Goal: Task Accomplishment & Management: Complete application form

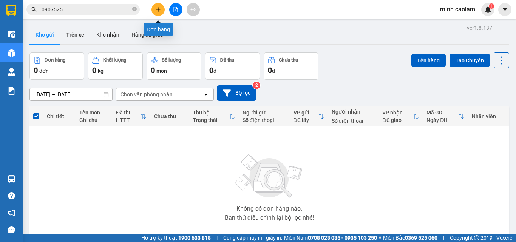
click at [160, 10] on icon "plus" at bounding box center [158, 9] width 5 height 5
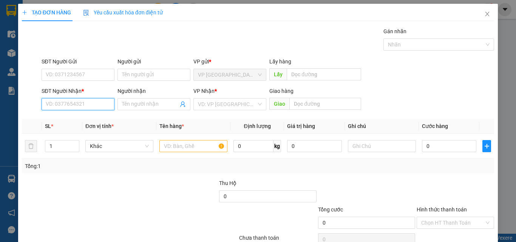
click at [68, 102] on input "SĐT Người Nhận *" at bounding box center [78, 104] width 73 height 12
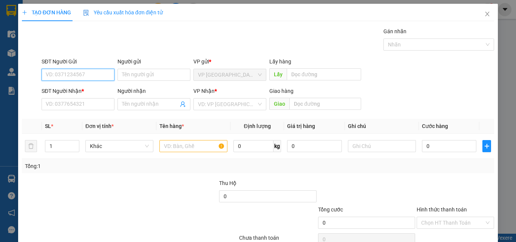
click at [89, 76] on input "SĐT Người Gửi" at bounding box center [78, 75] width 73 height 12
type input "0857576717"
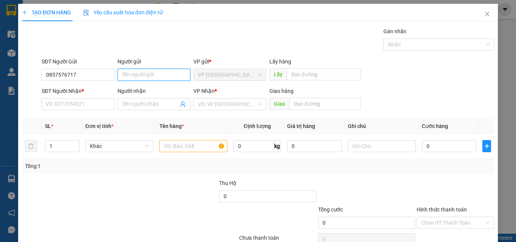
click at [178, 75] on input "Người gửi" at bounding box center [154, 75] width 73 height 12
type input "HẰNG"
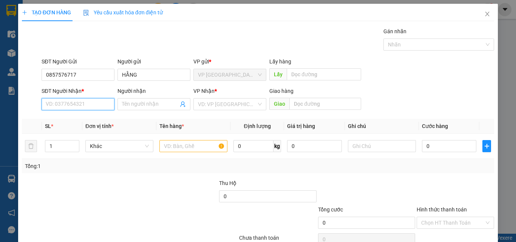
click at [68, 103] on input "SĐT Người Nhận *" at bounding box center [78, 104] width 73 height 12
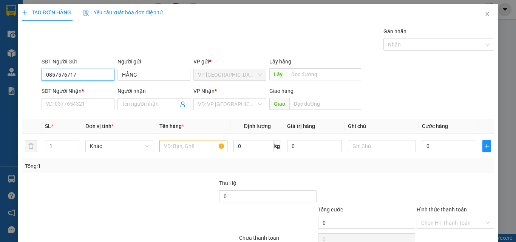
drag, startPoint x: 76, startPoint y: 80, endPoint x: 11, endPoint y: 93, distance: 66.3
click at [0, 85] on div "TẠO ĐƠN HÀNG Yêu cầu xuất hóa đơn điện tử Transit Pickup Surcharge Ids Transit …" at bounding box center [258, 121] width 516 height 242
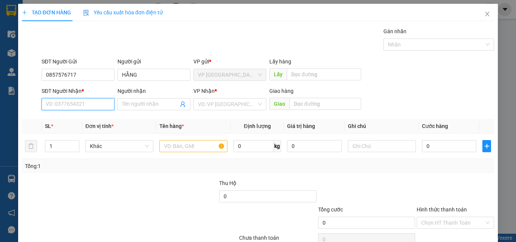
click at [73, 105] on input "SĐT Người Nhận *" at bounding box center [78, 104] width 73 height 12
paste input "0857576717"
type input "0857576717"
click at [79, 66] on div "SĐT Người Gửi" at bounding box center [78, 62] width 73 height 11
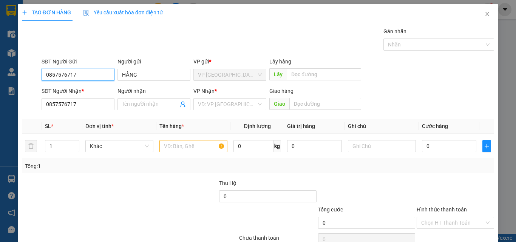
click at [82, 78] on input "0857576717" at bounding box center [78, 75] width 73 height 12
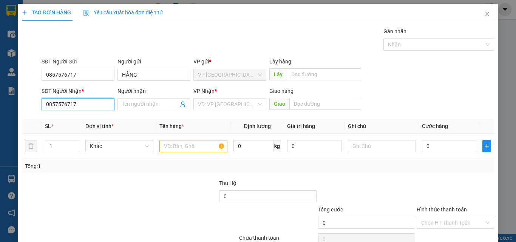
click at [97, 102] on input "0857576717" at bounding box center [78, 104] width 73 height 12
paste input "0857576717"
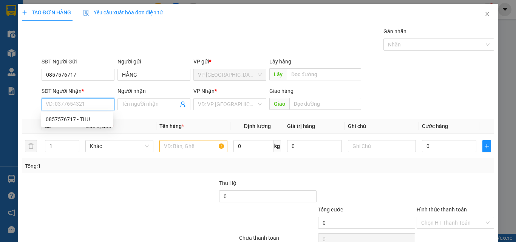
type input "0857576717"
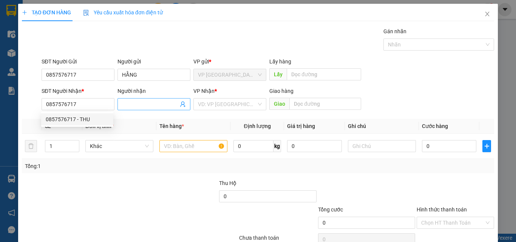
click at [155, 101] on input "Người nhận" at bounding box center [150, 104] width 56 height 8
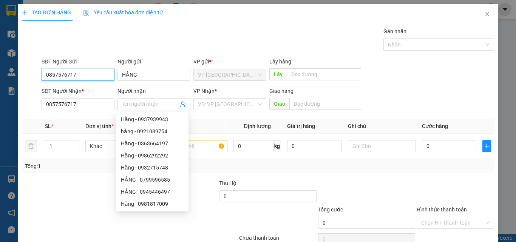
click at [79, 74] on input "0857576717" at bounding box center [78, 75] width 73 height 12
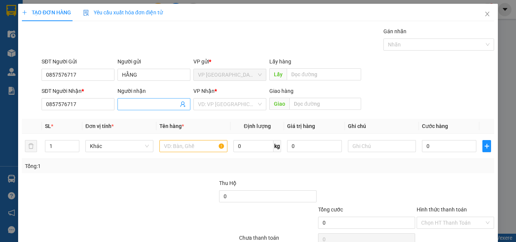
click at [163, 102] on input "Người nhận" at bounding box center [150, 104] width 56 height 8
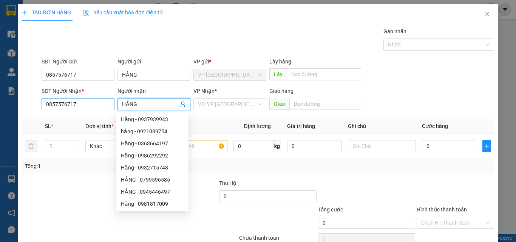
type input "HẰNG"
click at [84, 104] on input "0857576717" at bounding box center [78, 104] width 73 height 12
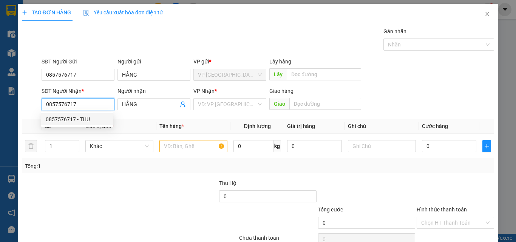
click at [84, 104] on input "0857576717" at bounding box center [78, 104] width 73 height 12
click at [139, 102] on input "HẰNG" at bounding box center [150, 104] width 56 height 8
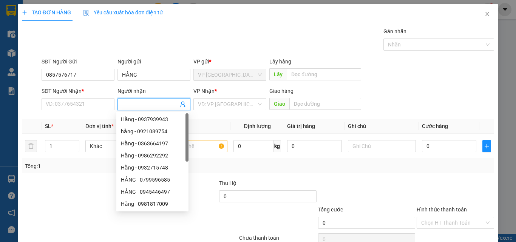
type input "\"
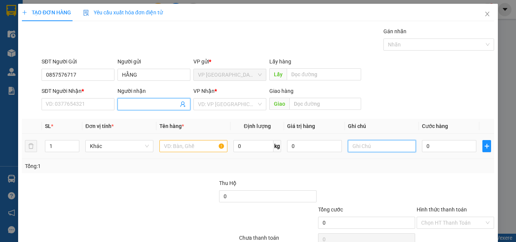
click at [365, 151] on input "text" at bounding box center [382, 146] width 68 height 12
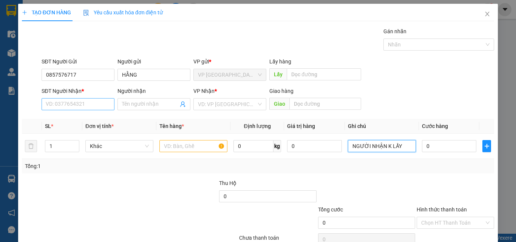
type input "NGƯỜI NHẬN K LẤY"
click at [73, 105] on input "SĐT Người Nhận *" at bounding box center [78, 104] width 73 height 12
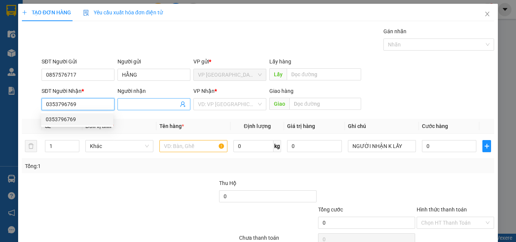
type input "0353796769"
click at [164, 104] on input "Người nhận" at bounding box center [150, 104] width 56 height 8
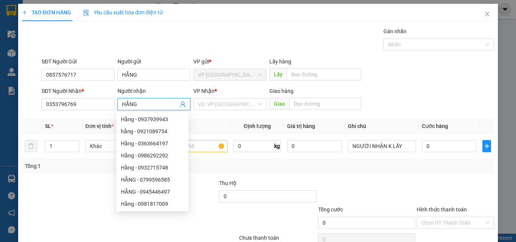
click at [231, 124] on th "Định lượng" at bounding box center [258, 126] width 54 height 15
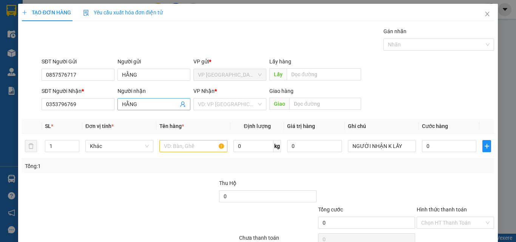
click at [159, 107] on input "HẰNG" at bounding box center [150, 104] width 56 height 8
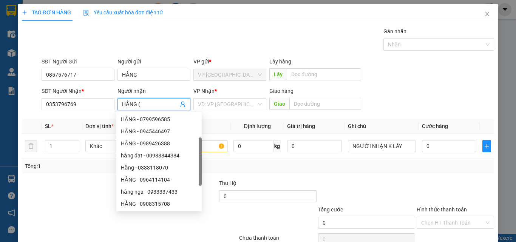
scroll to position [12, 0]
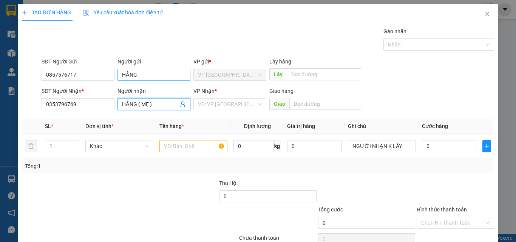
type input "HẰNG ( MẸ )"
click at [155, 74] on input "HẰNG" at bounding box center [154, 75] width 73 height 12
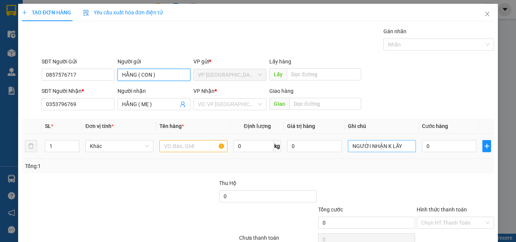
type input "HẰNG ( CON )"
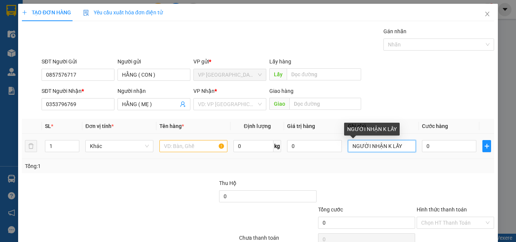
click at [398, 148] on input "NGƯỜI NHẬN K LẤY" at bounding box center [382, 146] width 68 height 12
type input "NGƯỜI NHẬN K LẤY , NG GỮI LH QUAY ĐẦU HÀNG VỀ"
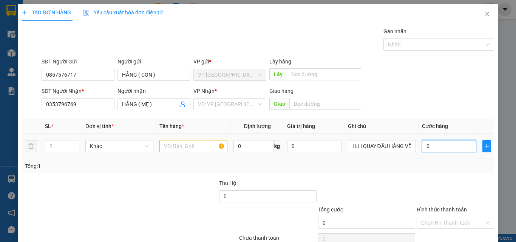
scroll to position [0, 0]
click at [431, 148] on input "0" at bounding box center [449, 146] width 54 height 12
click at [174, 138] on td at bounding box center [194, 146] width 74 height 25
click at [176, 145] on input "text" at bounding box center [194, 146] width 68 height 12
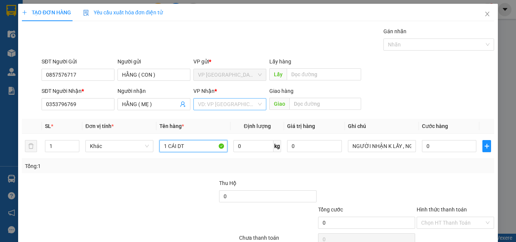
type input "1 CÁI DT"
drag, startPoint x: 239, startPoint y: 104, endPoint x: 240, endPoint y: 111, distance: 6.6
click at [239, 105] on input "search" at bounding box center [227, 104] width 59 height 11
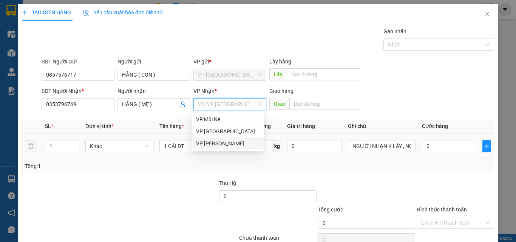
drag, startPoint x: 226, startPoint y: 145, endPoint x: 397, endPoint y: 157, distance: 170.9
click at [226, 145] on div "VP [PERSON_NAME]" at bounding box center [227, 143] width 63 height 8
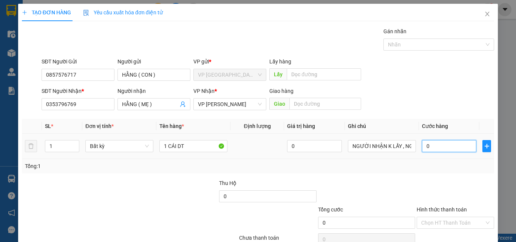
click at [430, 144] on input "0" at bounding box center [449, 146] width 54 height 12
type input "5"
type input "50"
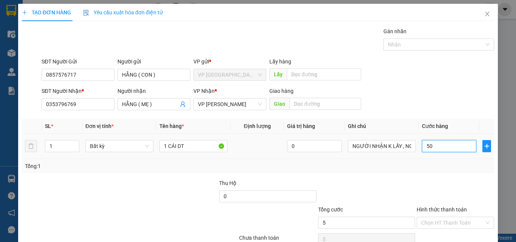
type input "50"
type input "500"
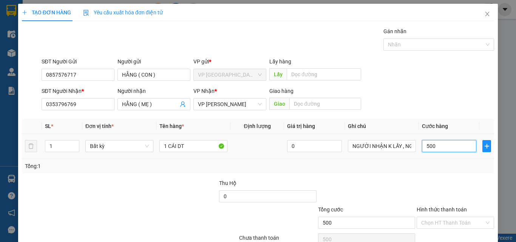
type input "5.000"
type input "50.000"
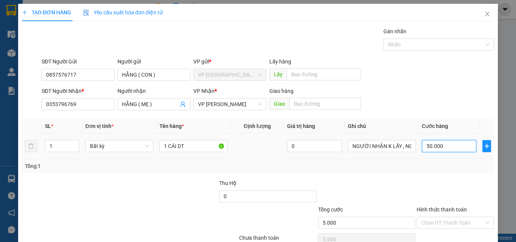
type input "50.000"
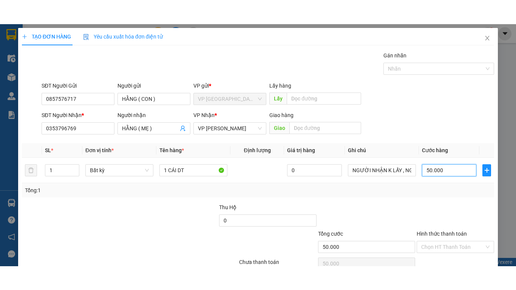
scroll to position [37, 0]
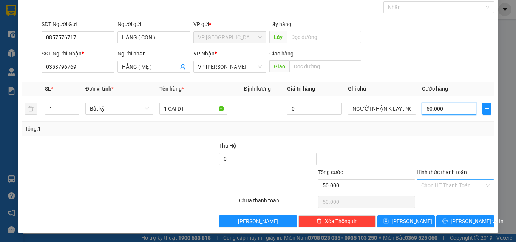
type input "50.000"
click at [442, 191] on input "Hình thức thanh toán" at bounding box center [453, 185] width 63 height 11
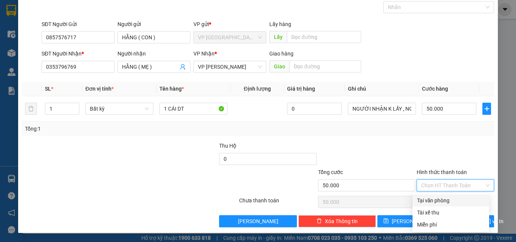
click at [444, 203] on div "Tại văn phòng" at bounding box center [451, 201] width 68 height 8
type input "0"
click at [442, 108] on input "50.000" at bounding box center [449, 109] width 54 height 12
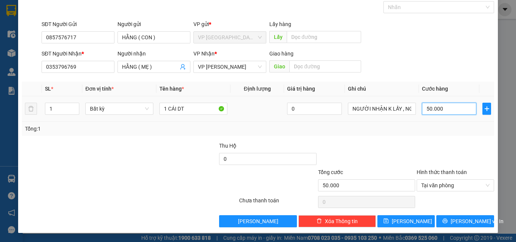
click at [441, 108] on input "50.000" at bounding box center [449, 109] width 54 height 12
type input "3"
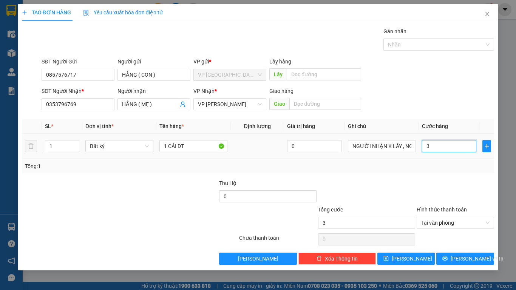
type input "30"
type input "300"
type input "300.000"
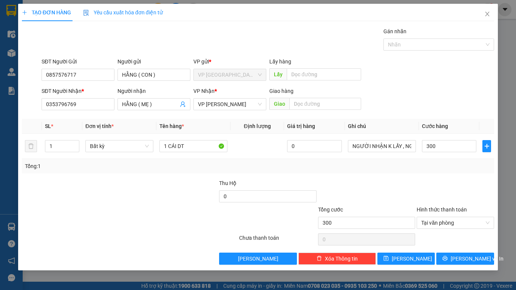
type input "300.000"
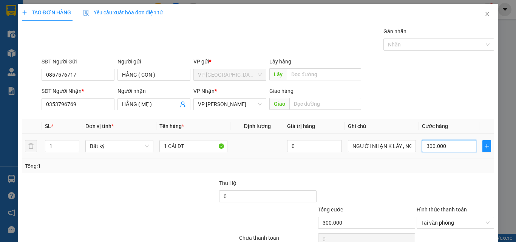
click at [445, 152] on input "300.000" at bounding box center [449, 146] width 54 height 12
click at [440, 150] on input "300.000" at bounding box center [449, 146] width 54 height 12
type input "3"
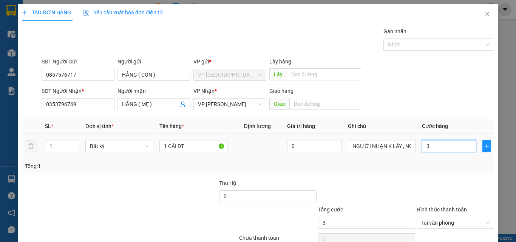
type input "30"
type input "300"
type input "3.000"
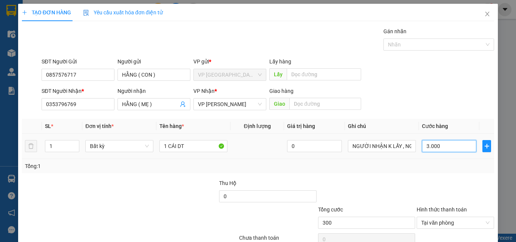
type input "3.000"
type input "30.000"
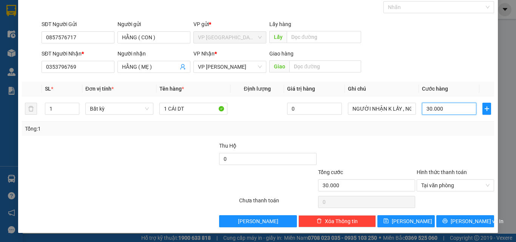
type input "30.000"
click at [408, 156] on div at bounding box center [367, 155] width 99 height 26
click at [447, 225] on span "printer" at bounding box center [445, 222] width 5 height 6
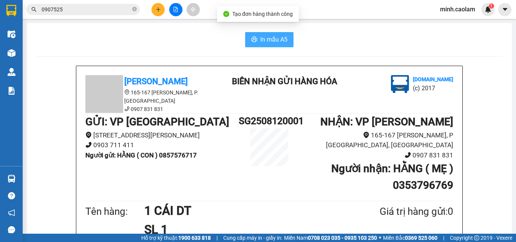
click at [260, 39] on span "In mẫu A5" at bounding box center [273, 39] width 27 height 9
drag, startPoint x: 168, startPoint y: 56, endPoint x: 120, endPoint y: 11, distance: 65.5
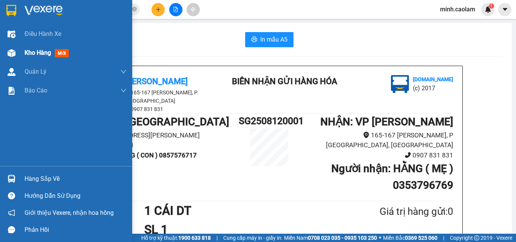
click at [5, 57] on div at bounding box center [11, 52] width 13 height 13
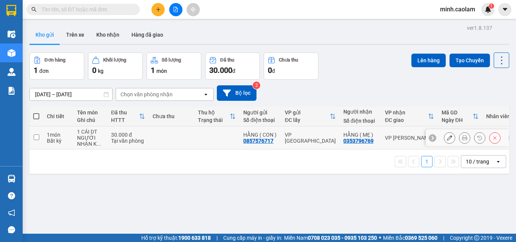
click at [146, 136] on td "30.000 đ Tại văn phòng" at bounding box center [128, 138] width 42 height 23
checkbox input "true"
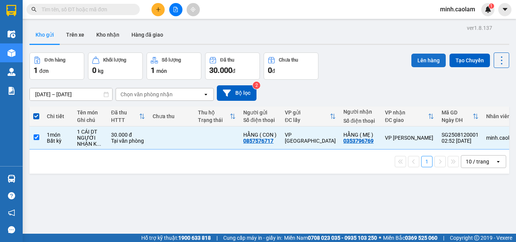
click at [427, 57] on button "Lên hàng" at bounding box center [429, 61] width 34 height 14
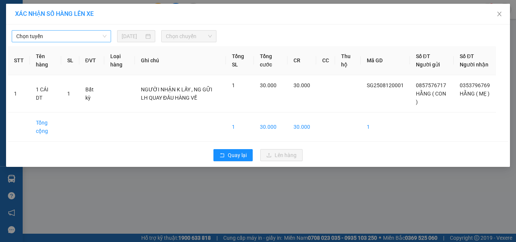
click at [57, 38] on span "Chọn tuyến" at bounding box center [61, 36] width 90 height 11
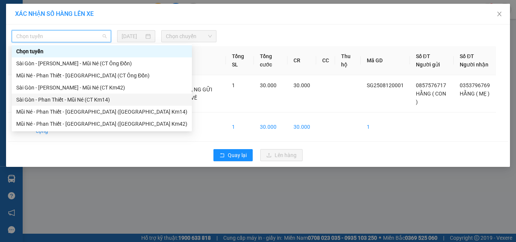
drag, startPoint x: 67, startPoint y: 94, endPoint x: 113, endPoint y: 69, distance: 52.4
click at [67, 94] on div "Sài Gòn - Phan Thiết - Mũi Né (CT Km14)" at bounding box center [102, 100] width 180 height 12
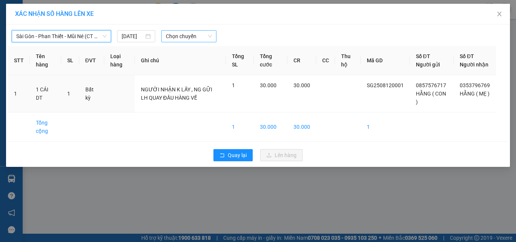
click at [211, 33] on span "Chọn chuyến" at bounding box center [189, 36] width 46 height 11
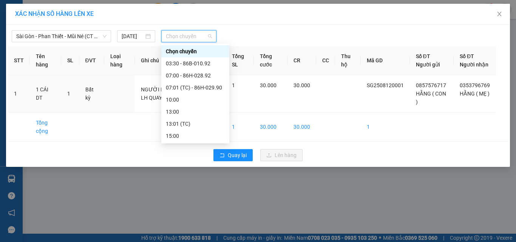
click at [195, 56] on div "Chọn chuyến" at bounding box center [195, 51] width 68 height 12
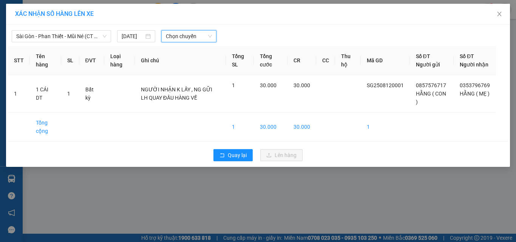
click at [192, 40] on span "Chọn chuyến" at bounding box center [189, 36] width 46 height 11
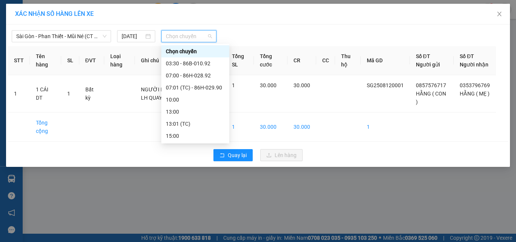
click at [194, 53] on div "Chọn chuyến" at bounding box center [195, 51] width 59 height 8
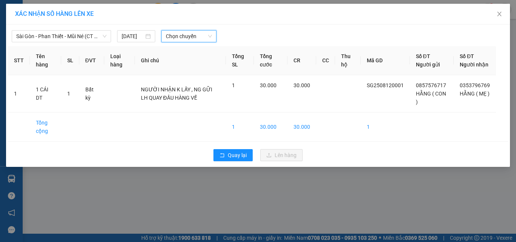
click at [198, 38] on span "Chọn chuyến" at bounding box center [189, 36] width 46 height 11
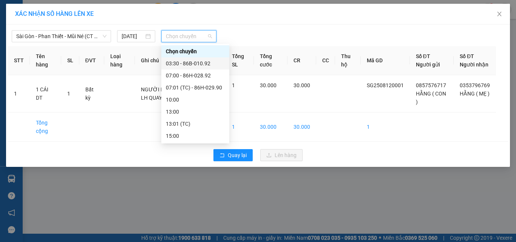
click at [192, 59] on div "03:30 - 86B-010.92" at bounding box center [195, 63] width 59 height 8
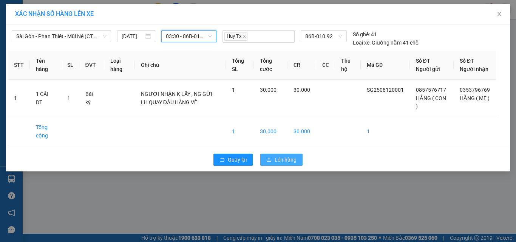
click at [279, 160] on span "Lên hàng" at bounding box center [286, 160] width 22 height 8
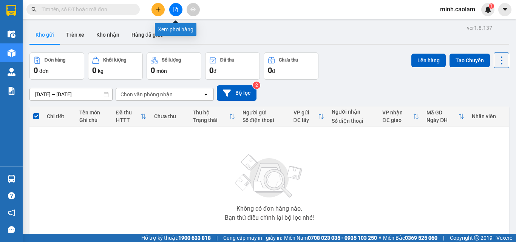
click at [182, 11] on button at bounding box center [175, 9] width 13 height 13
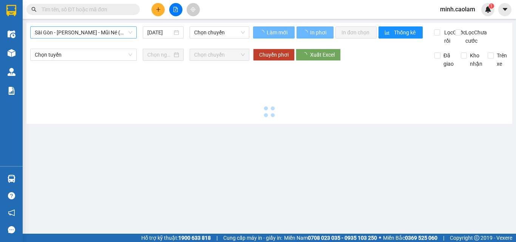
type input "[DATE]"
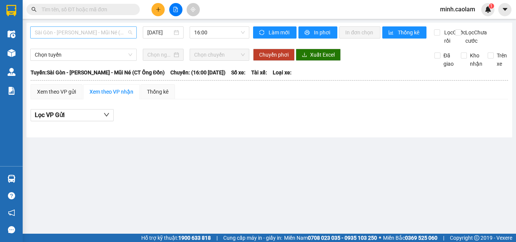
click at [99, 32] on span "Sài Gòn - [PERSON_NAME] - Mũi Né (CT Ông Đồn)" at bounding box center [84, 32] width 98 height 11
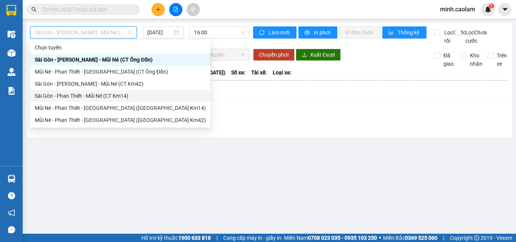
click at [73, 99] on div "Sài Gòn - Phan Thiết - Mũi Né (CT Km14)" at bounding box center [120, 96] width 171 height 8
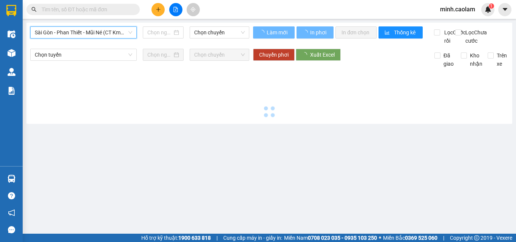
type input "[DATE]"
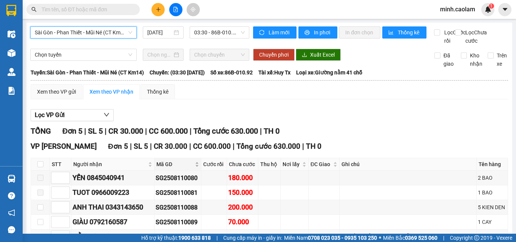
scroll to position [58, 0]
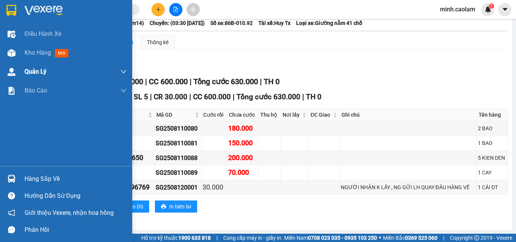
drag, startPoint x: 15, startPoint y: 59, endPoint x: 14, endPoint y: 67, distance: 7.6
click at [15, 60] on div "Kho hàng mới" at bounding box center [66, 52] width 132 height 19
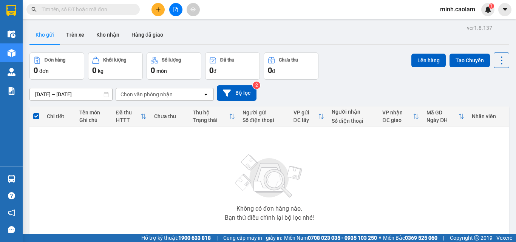
click at [174, 15] on button at bounding box center [175, 9] width 13 height 13
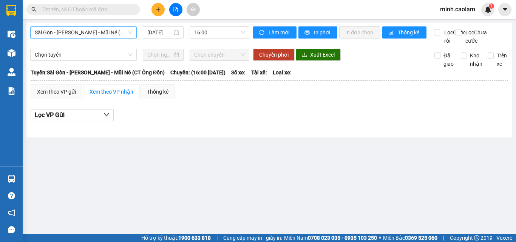
drag, startPoint x: 96, startPoint y: 28, endPoint x: 96, endPoint y: 33, distance: 4.2
click at [96, 30] on span "Sài Gòn - [PERSON_NAME] - Mũi Né (CT Ông Đồn)" at bounding box center [84, 32] width 98 height 11
click at [97, 33] on span "Sài Gòn - [PERSON_NAME] - Mũi Né (CT Ông Đồn)" at bounding box center [84, 32] width 98 height 11
click at [98, 34] on span "Sài Gòn - [PERSON_NAME] - Mũi Né (CT Ông Đồn)" at bounding box center [84, 32] width 98 height 11
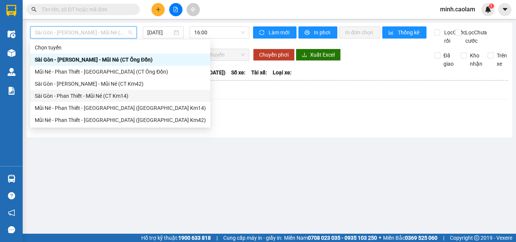
click at [99, 100] on div "Sài Gòn - Phan Thiết - Mũi Né (CT Km14)" at bounding box center [120, 96] width 180 height 12
type input "[DATE]"
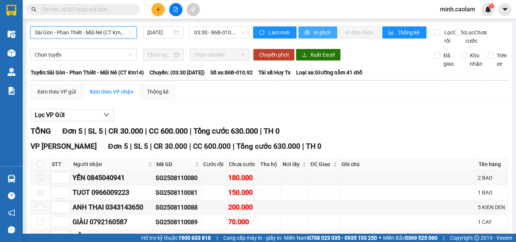
click at [319, 28] on span "In phơi" at bounding box center [322, 32] width 17 height 8
